Goal: Transaction & Acquisition: Book appointment/travel/reservation

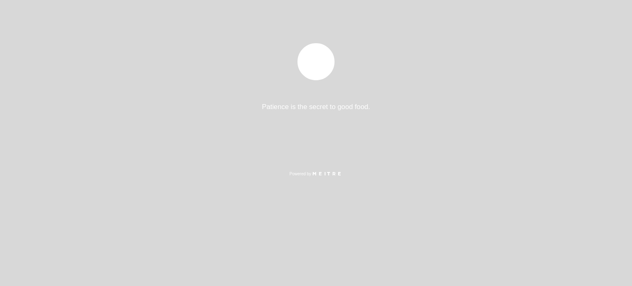
select select "es"
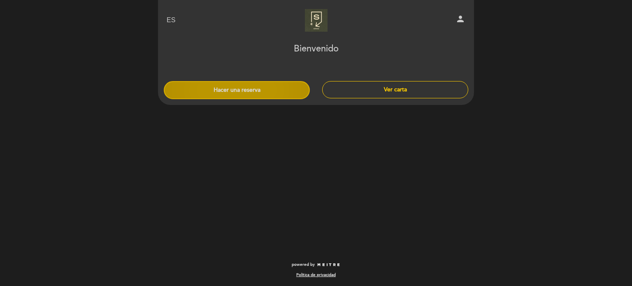
click at [262, 89] on button "Hacer una reserva" at bounding box center [237, 90] width 146 height 18
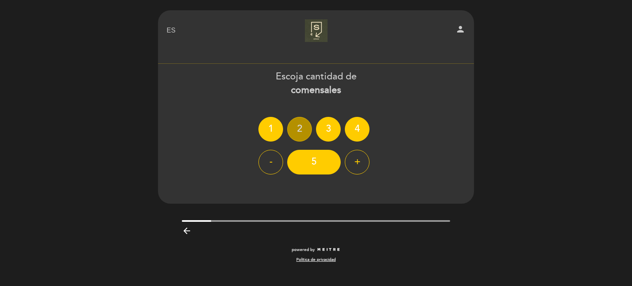
click at [291, 125] on div "2" at bounding box center [299, 129] width 25 height 25
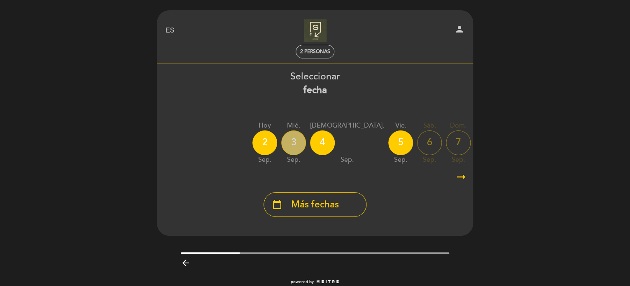
click at [294, 142] on div "3" at bounding box center [293, 143] width 25 height 25
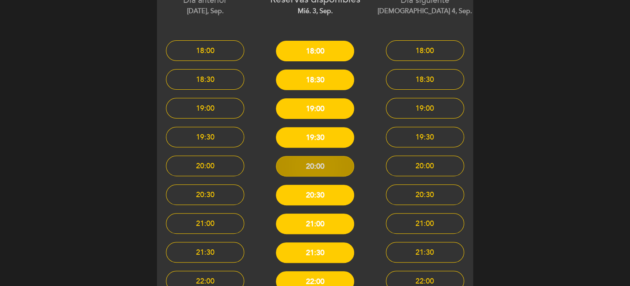
scroll to position [77, 0]
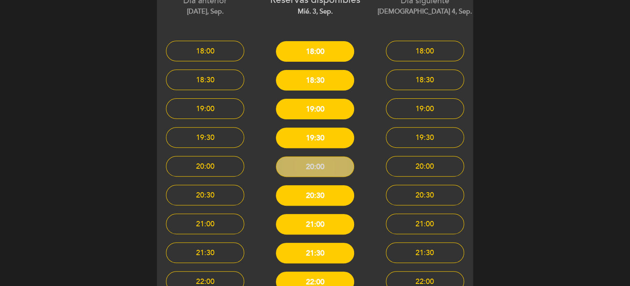
click at [316, 168] on button "20:00" at bounding box center [315, 166] width 78 height 21
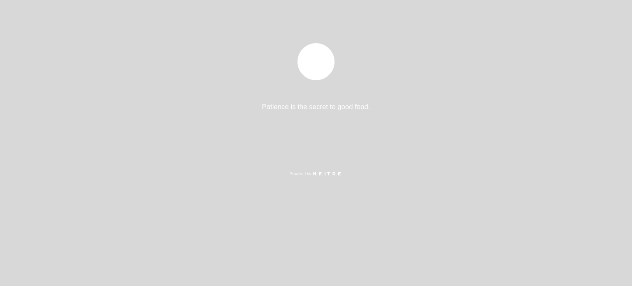
select select "es"
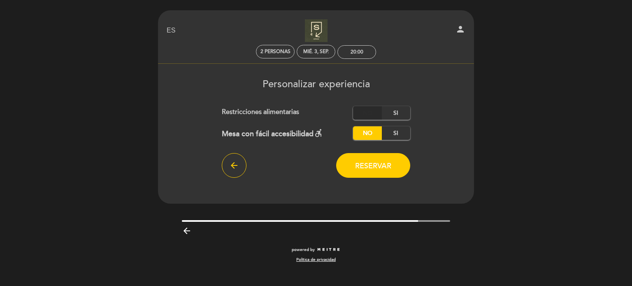
click at [370, 109] on label "No" at bounding box center [367, 113] width 29 height 14
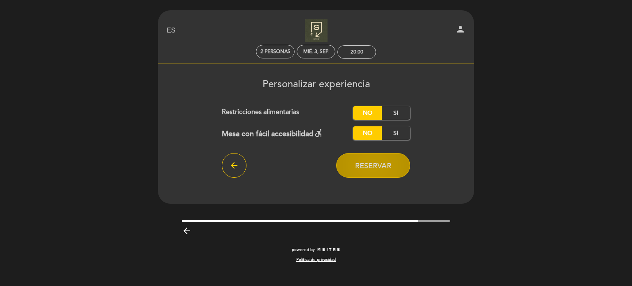
click at [362, 170] on span "Reservar" at bounding box center [373, 165] width 36 height 9
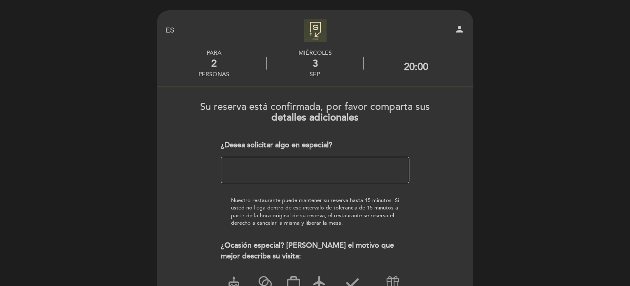
scroll to position [107, 0]
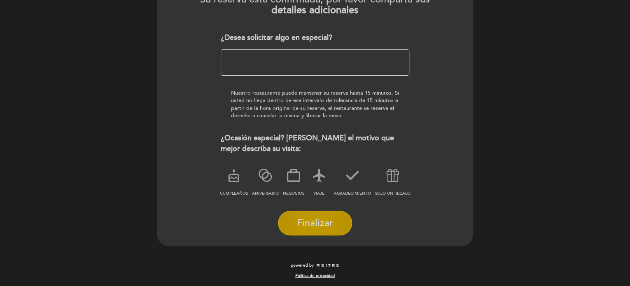
click at [307, 214] on button "Finalizar" at bounding box center [315, 223] width 74 height 25
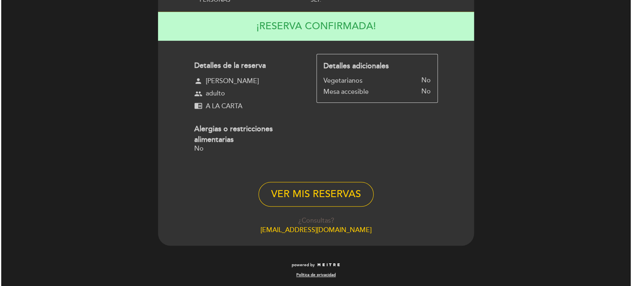
scroll to position [0, 0]
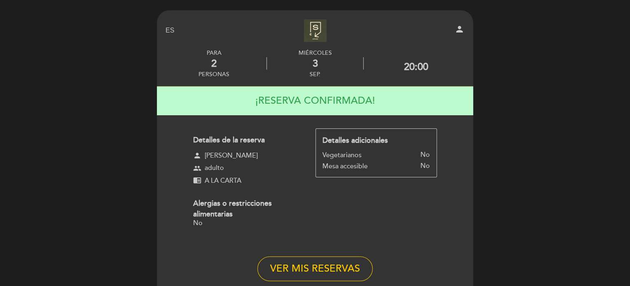
click at [564, 71] on div "EN ES PT El Sótano de C person PARA 2 personas miércoles 3 sep. 20:00" at bounding box center [315, 180] width 630 height 361
click at [322, 258] on button "VER MIS RESERVAS" at bounding box center [314, 269] width 115 height 25
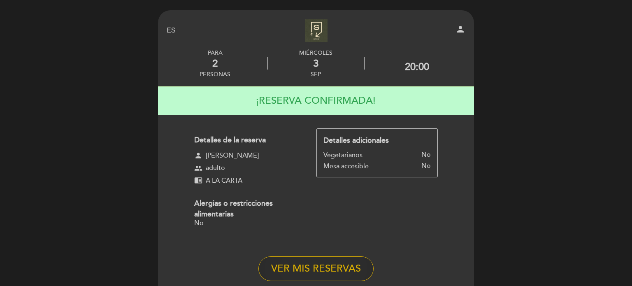
select select "es"
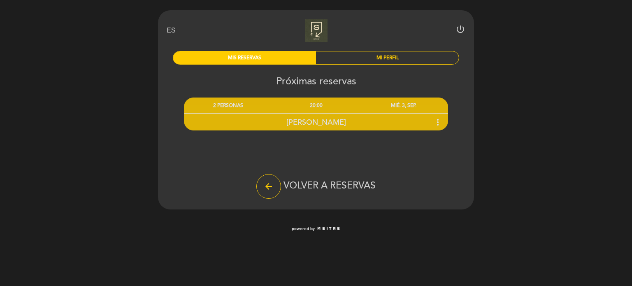
click at [97, 101] on div "EN ES PT El Sótano de C power_settings_new MIS RESERVAS MI PERFIL Próximas rese…" at bounding box center [316, 120] width 632 height 240
